Goal: Navigation & Orientation: Find specific page/section

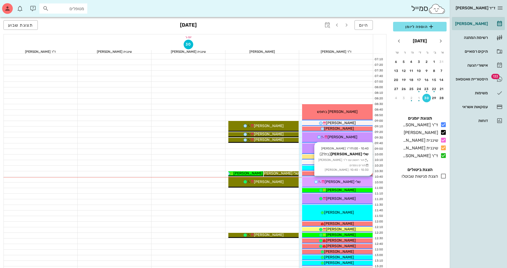
click at [358, 180] on div "שלי [PERSON_NAME]" at bounding box center [337, 182] width 70 height 6
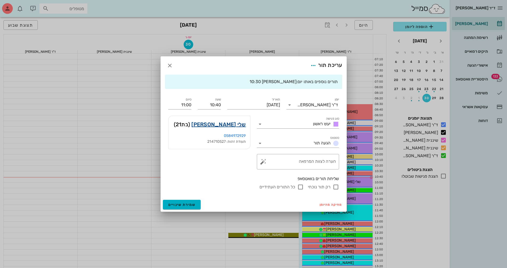
click at [231, 124] on link "שלי [PERSON_NAME]" at bounding box center [218, 124] width 54 height 9
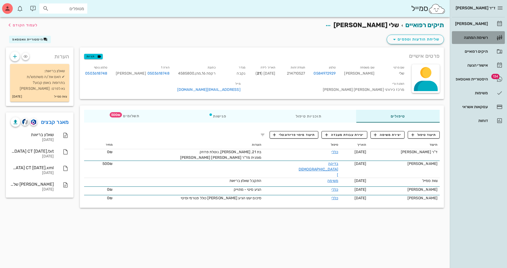
click at [479, 36] on div "רשימת המתנה" at bounding box center [471, 37] width 34 height 4
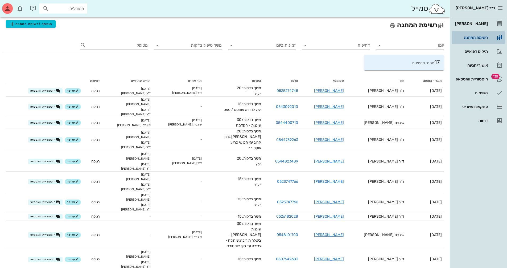
click at [476, 38] on div "רשימת המתנה" at bounding box center [471, 37] width 34 height 4
click at [474, 23] on div "[PERSON_NAME]" at bounding box center [471, 24] width 34 height 4
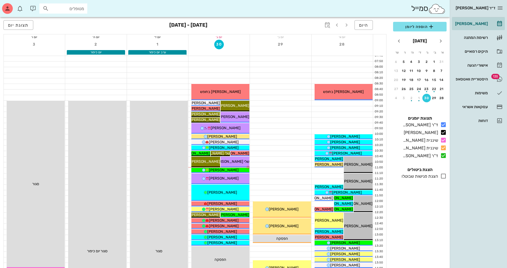
scroll to position [27, 0]
